Goal: Task Accomplishment & Management: Manage account settings

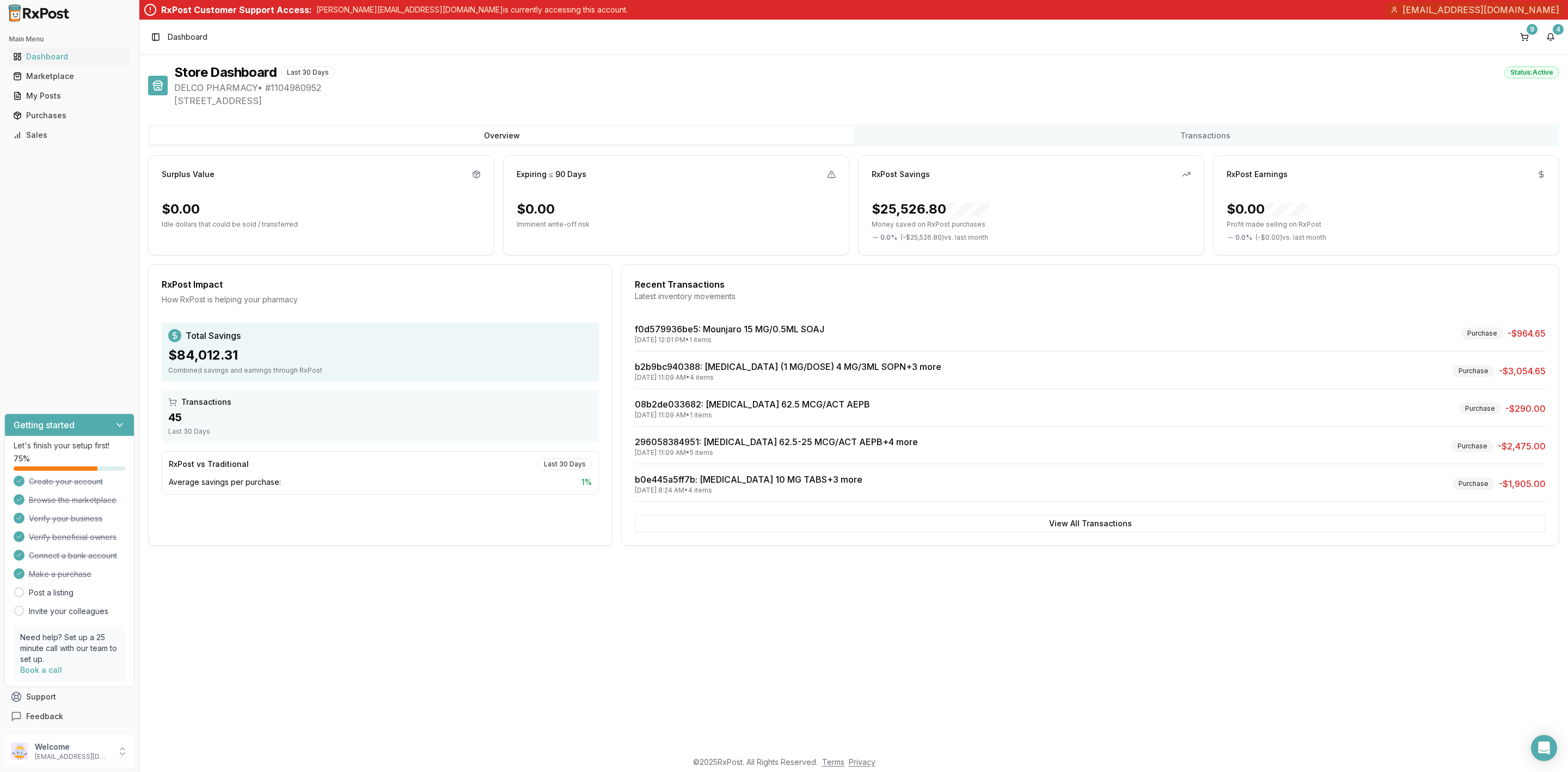
drag, startPoint x: 0, startPoint y: 0, endPoint x: 1534, endPoint y: 37, distance: 1534.4
click at [1534, 37] on div "9 4" at bounding box center [1537, 36] width 44 height 17
click at [1527, 38] on button "9" at bounding box center [1524, 36] width 17 height 17
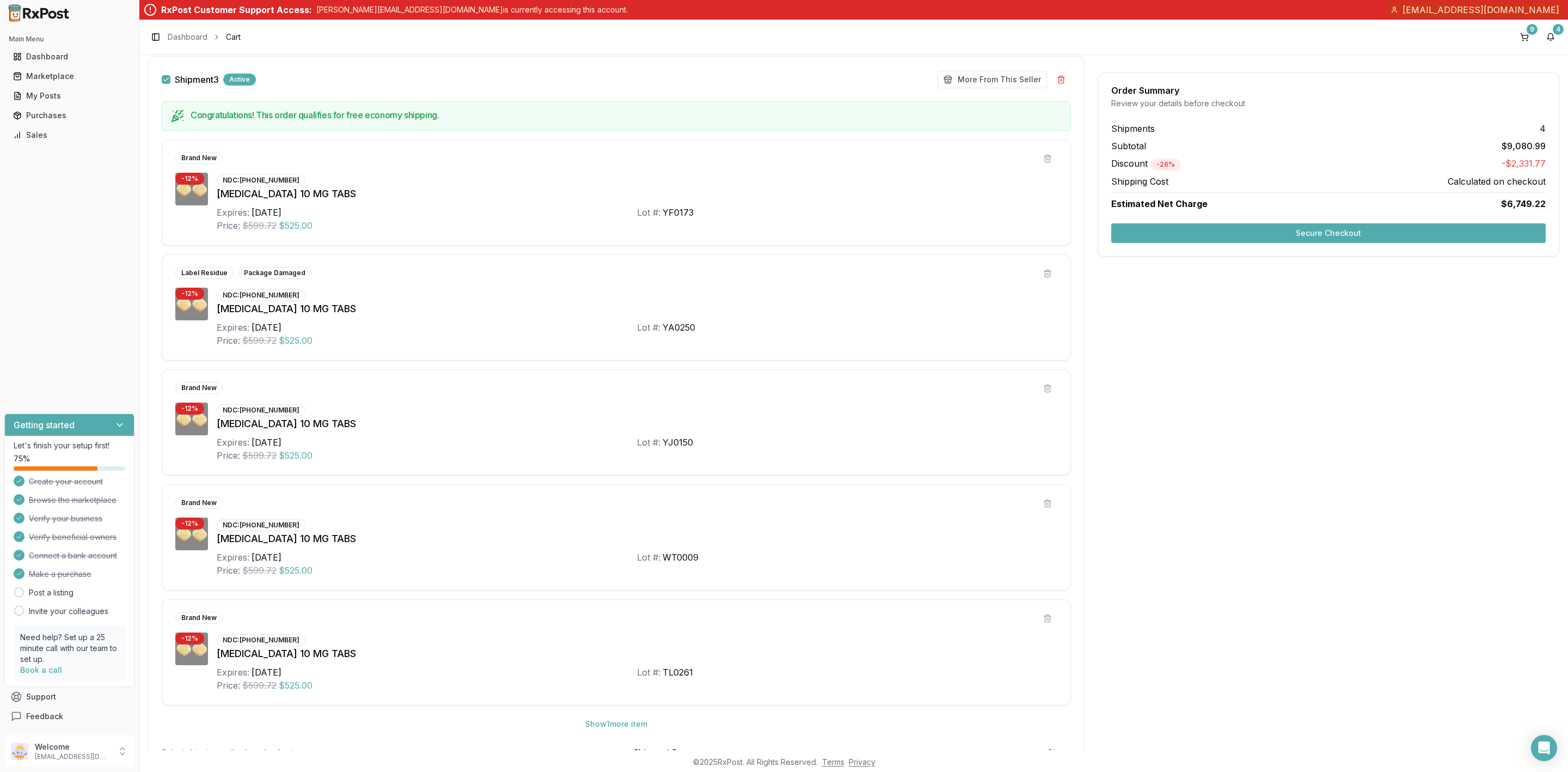
scroll to position [736, 0]
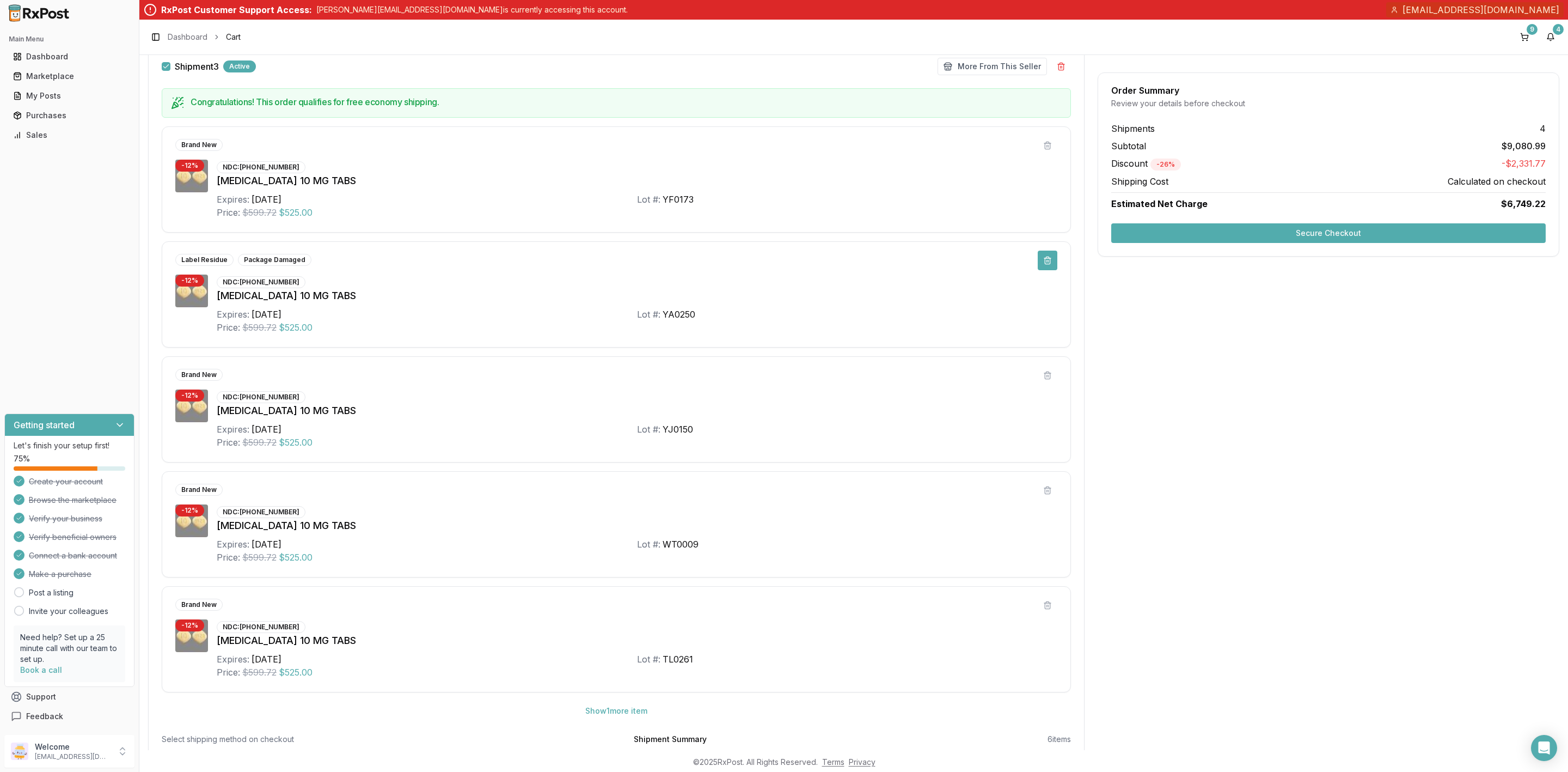
click at [1040, 267] on button at bounding box center [1048, 261] width 20 height 20
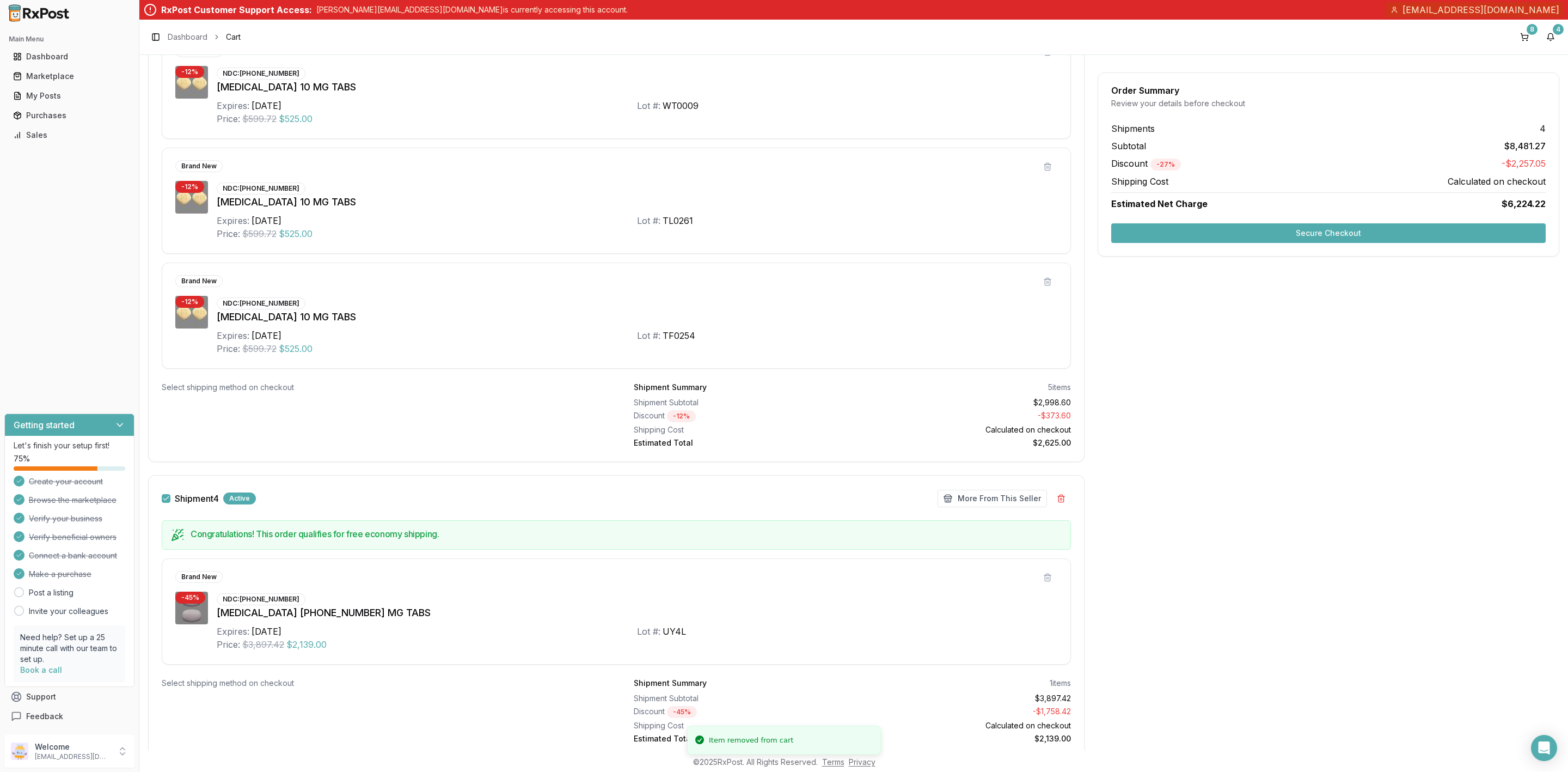
scroll to position [1062, 0]
click at [61, 752] on p "delcopharmacyrx@gmail.com" at bounding box center [73, 756] width 76 height 9
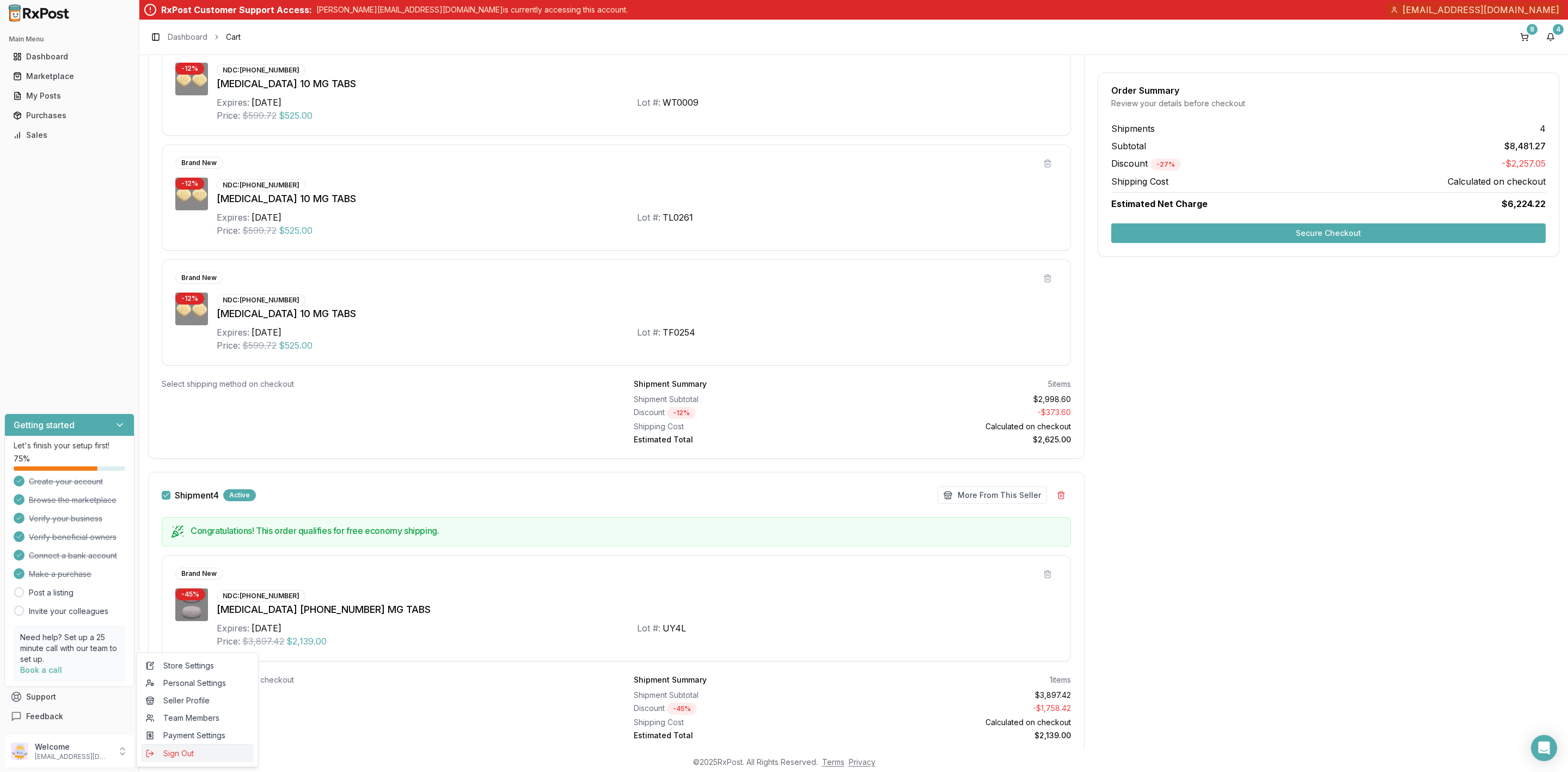
click at [166, 756] on span "Sign Out" at bounding box center [197, 753] width 103 height 11
